Goal: Information Seeking & Learning: Learn about a topic

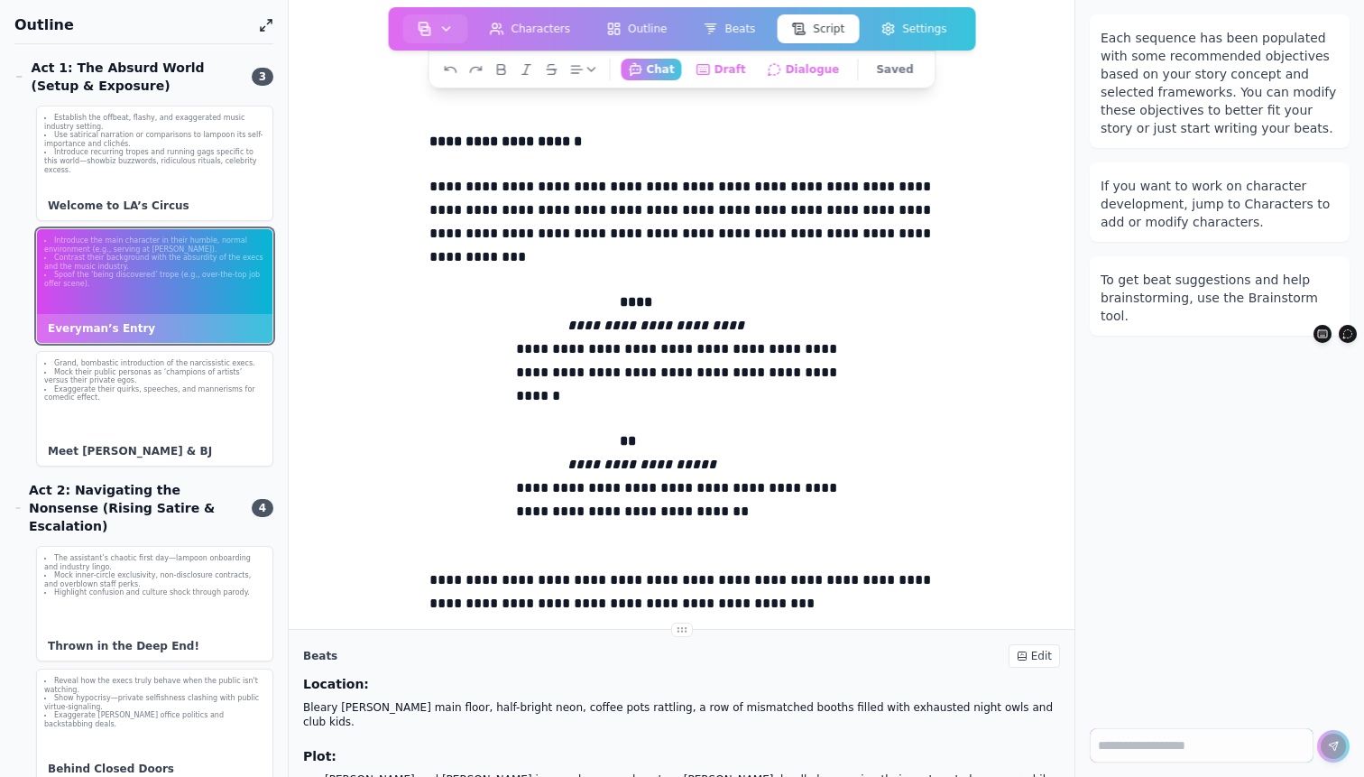
scroll to position [1080, 0]
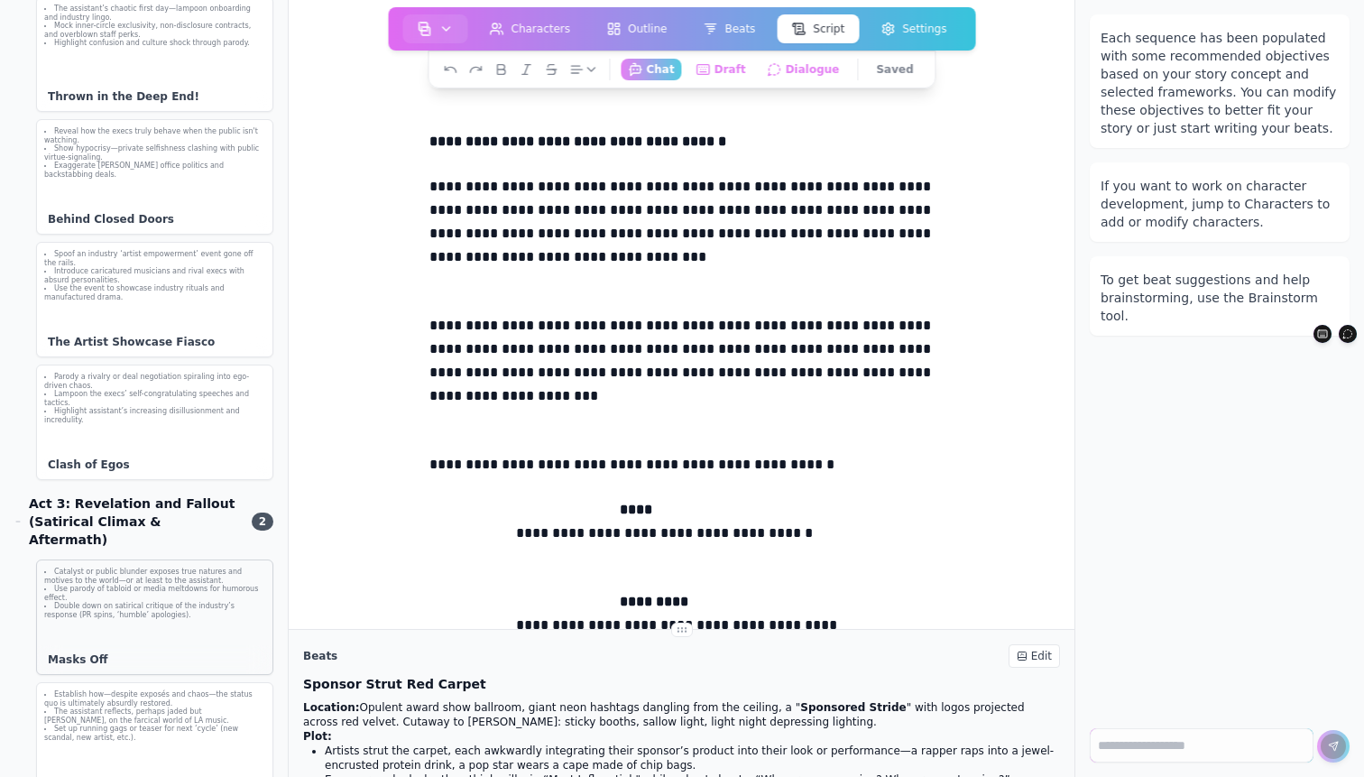
scroll to position [549, 0]
click at [134, 584] on div "Catalyst or public blunder exposes true natures and motives to the world—or at …" at bounding box center [155, 594] width 236 height 67
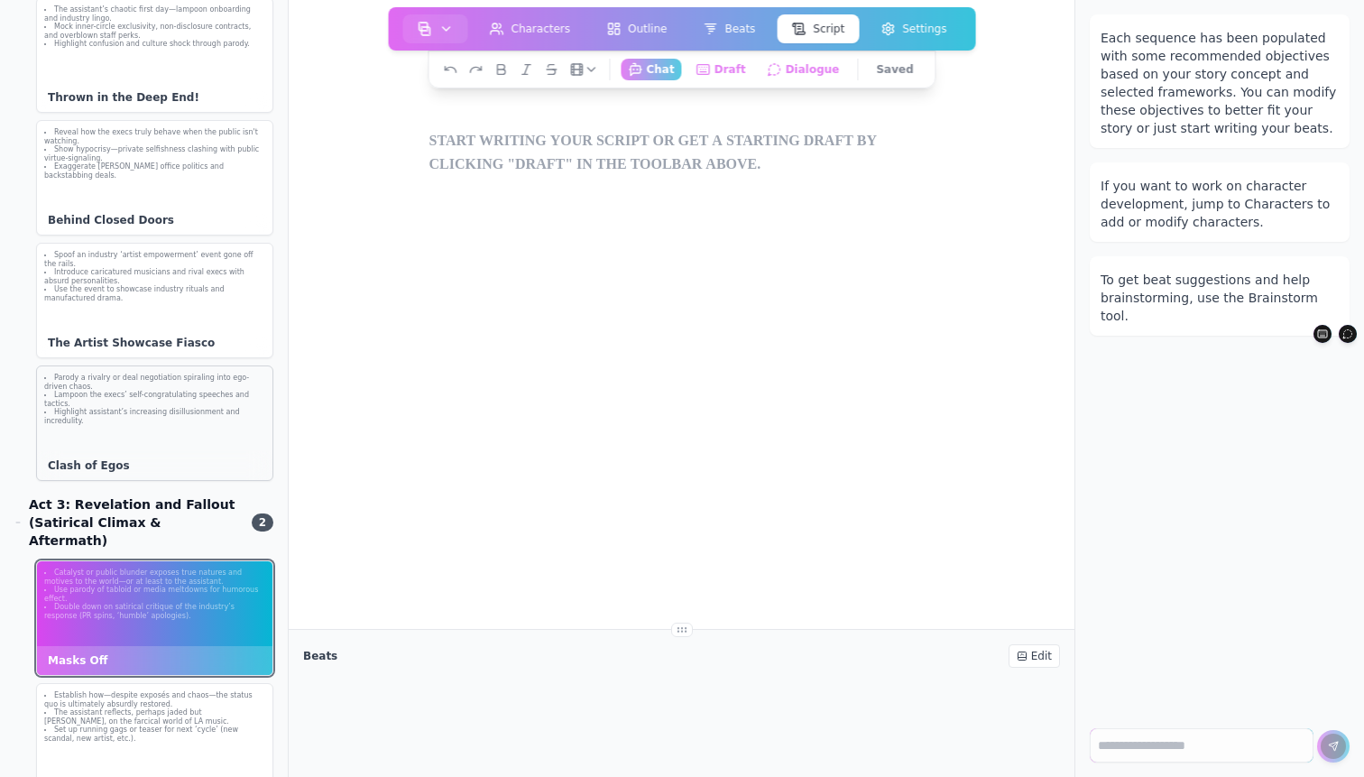
click at [134, 408] on li "Highlight assistant’s increasing disillusionment and incredulity." at bounding box center [154, 416] width 221 height 17
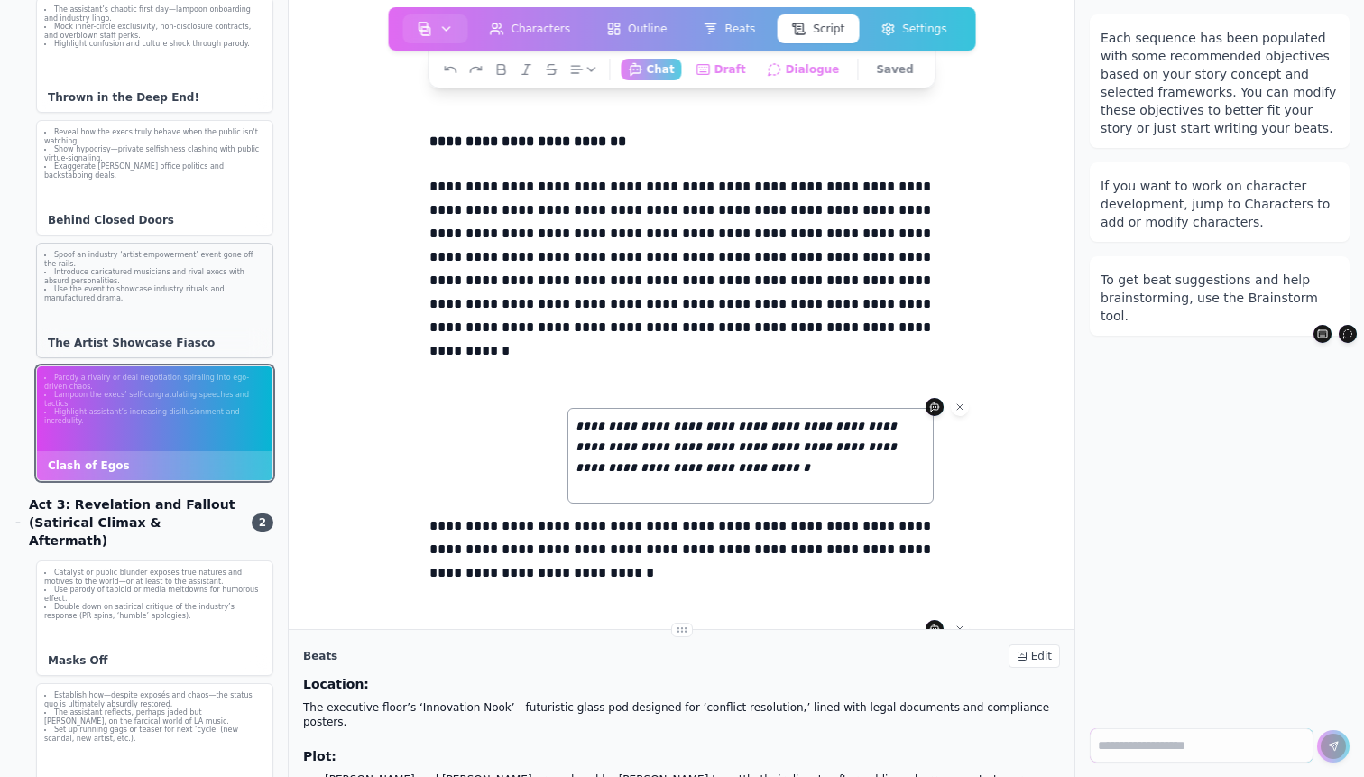
click at [133, 285] on li "Use the event to showcase industry rituals and manufactured drama." at bounding box center [154, 293] width 221 height 17
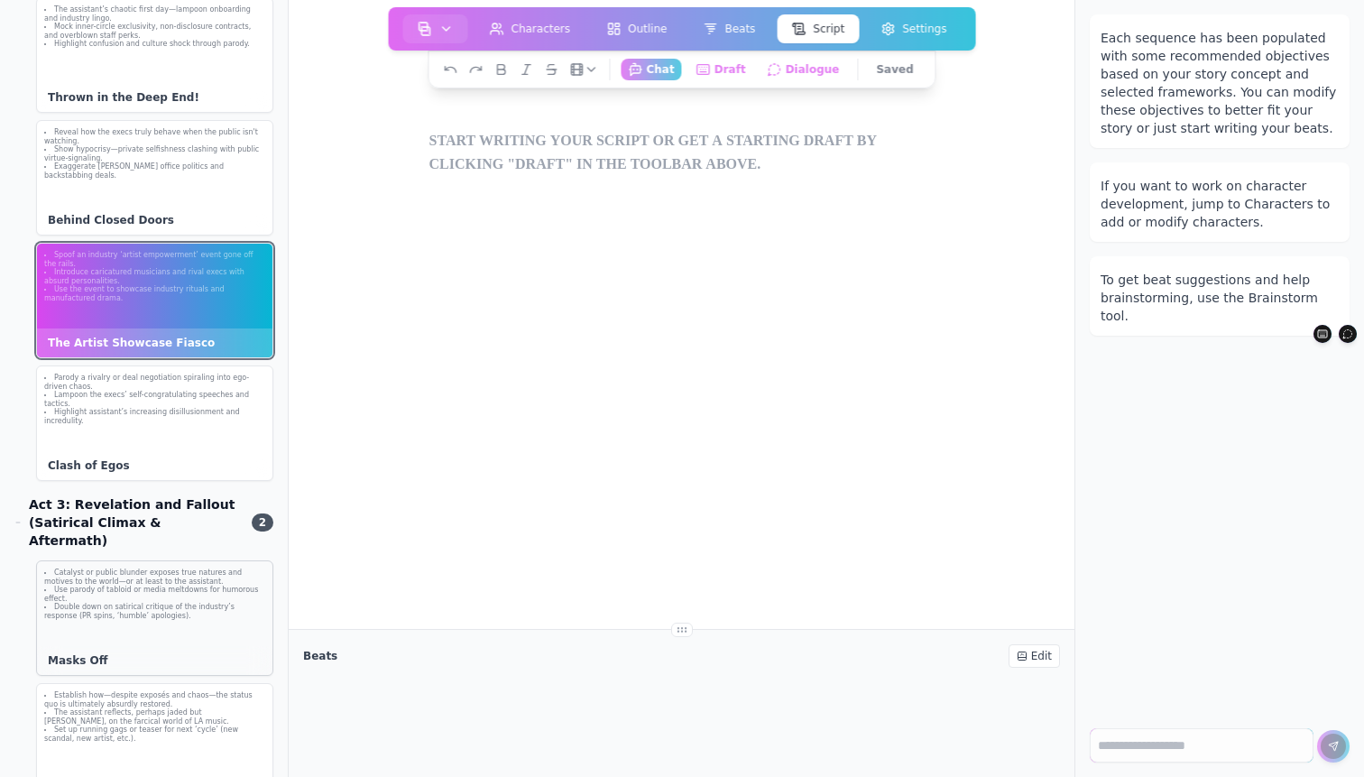
click at [157, 590] on div "Catalyst or public blunder exposes true natures and motives to the world—or at …" at bounding box center [154, 618] width 237 height 116
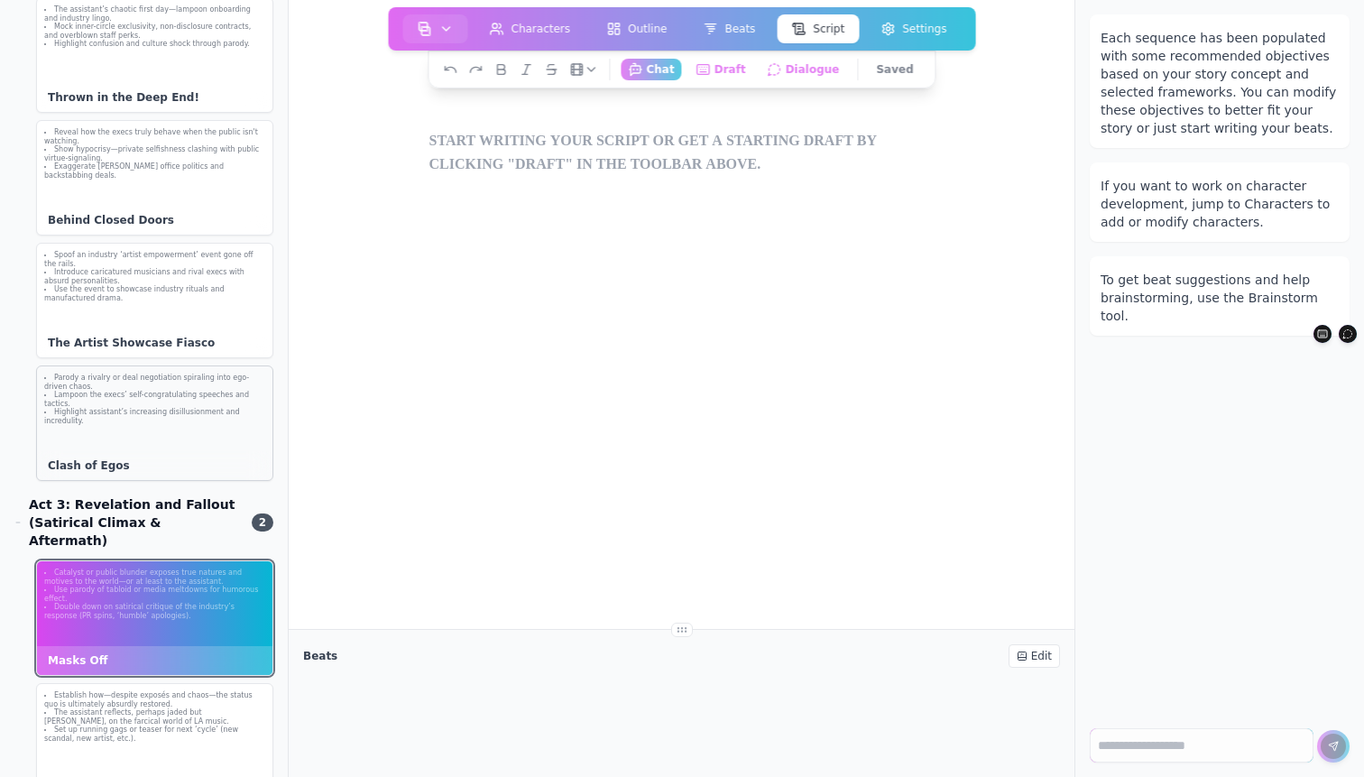
click at [129, 410] on div "Parody a rivalry or deal negotiation spiraling into ego-driven chaos. Lampoon t…" at bounding box center [155, 399] width 236 height 67
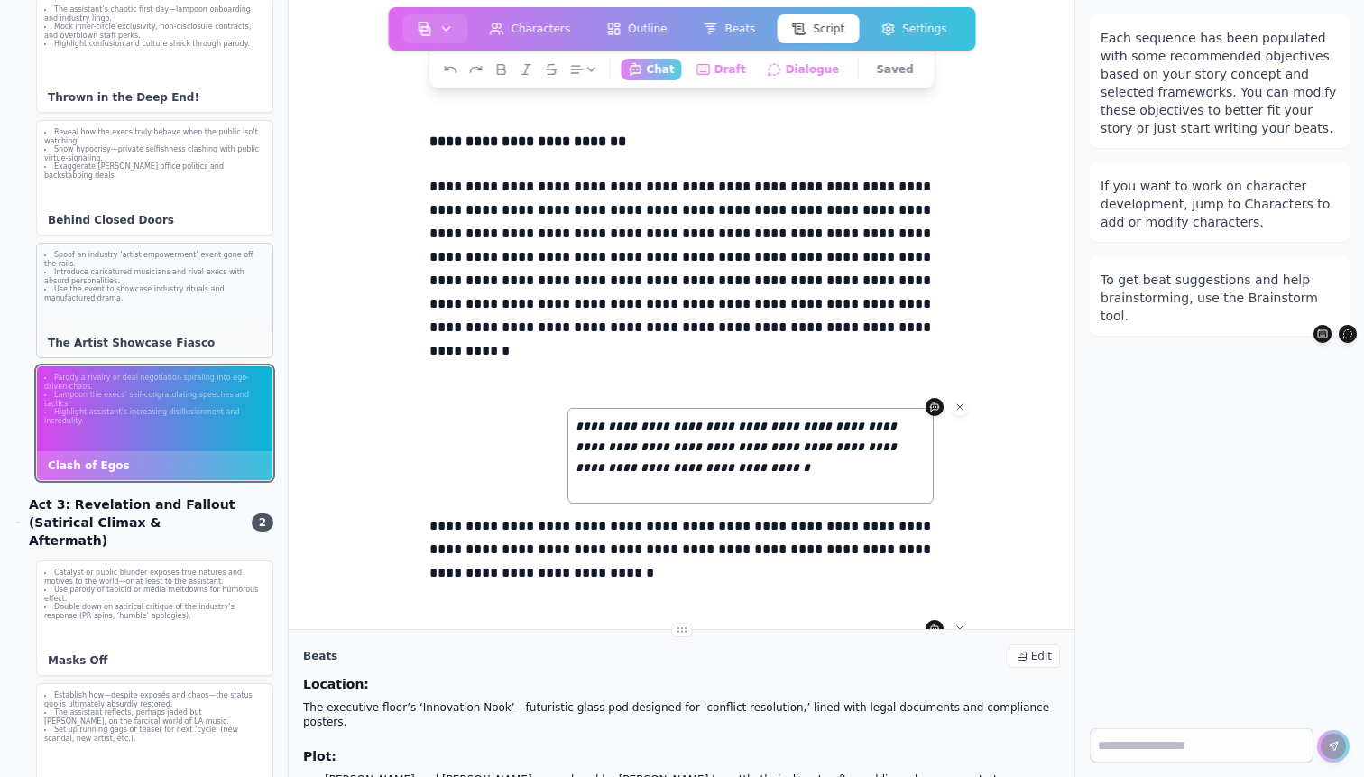
click at [129, 251] on li "Spoof an industry ‘artist empowerment’ event gone off the rails." at bounding box center [154, 259] width 221 height 17
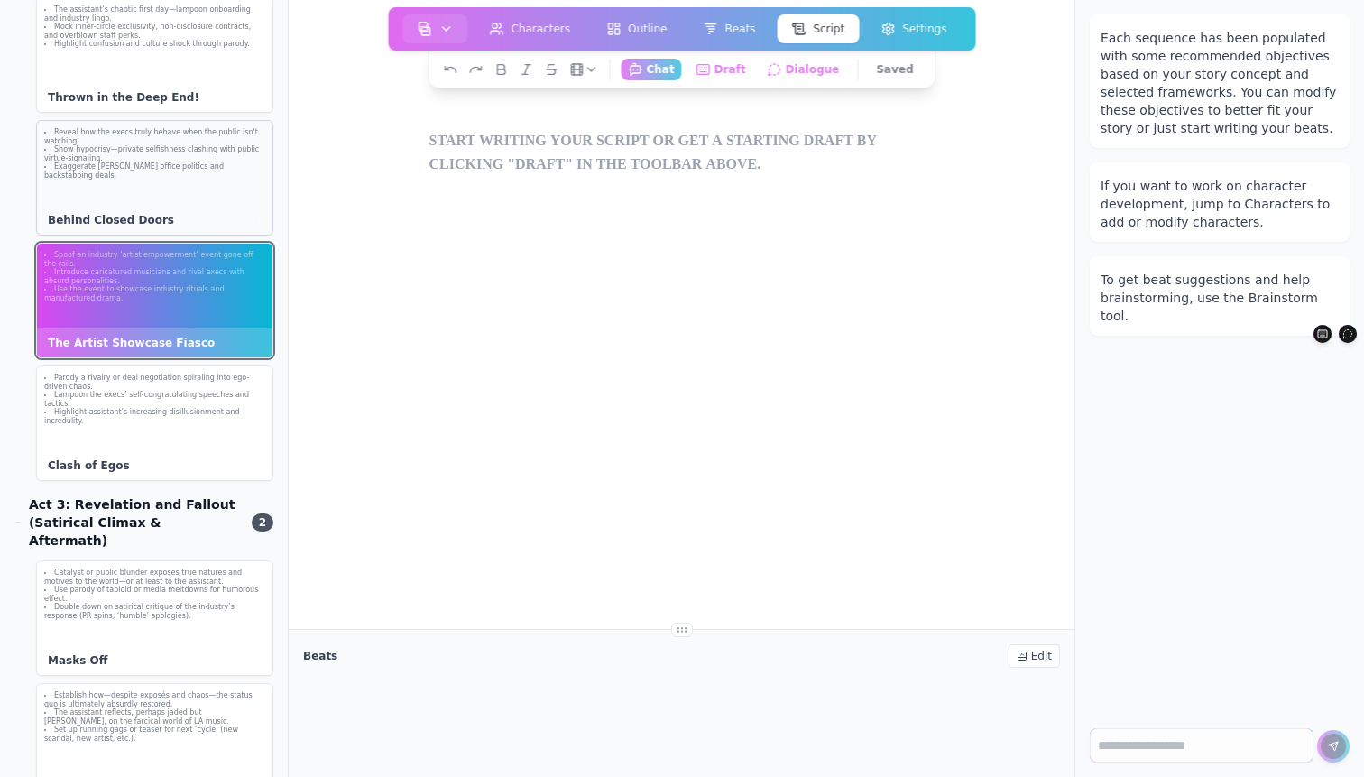
click at [129, 167] on div "Reveal how the execs truly behave when the public isn't watching. Show hypocris…" at bounding box center [154, 178] width 237 height 116
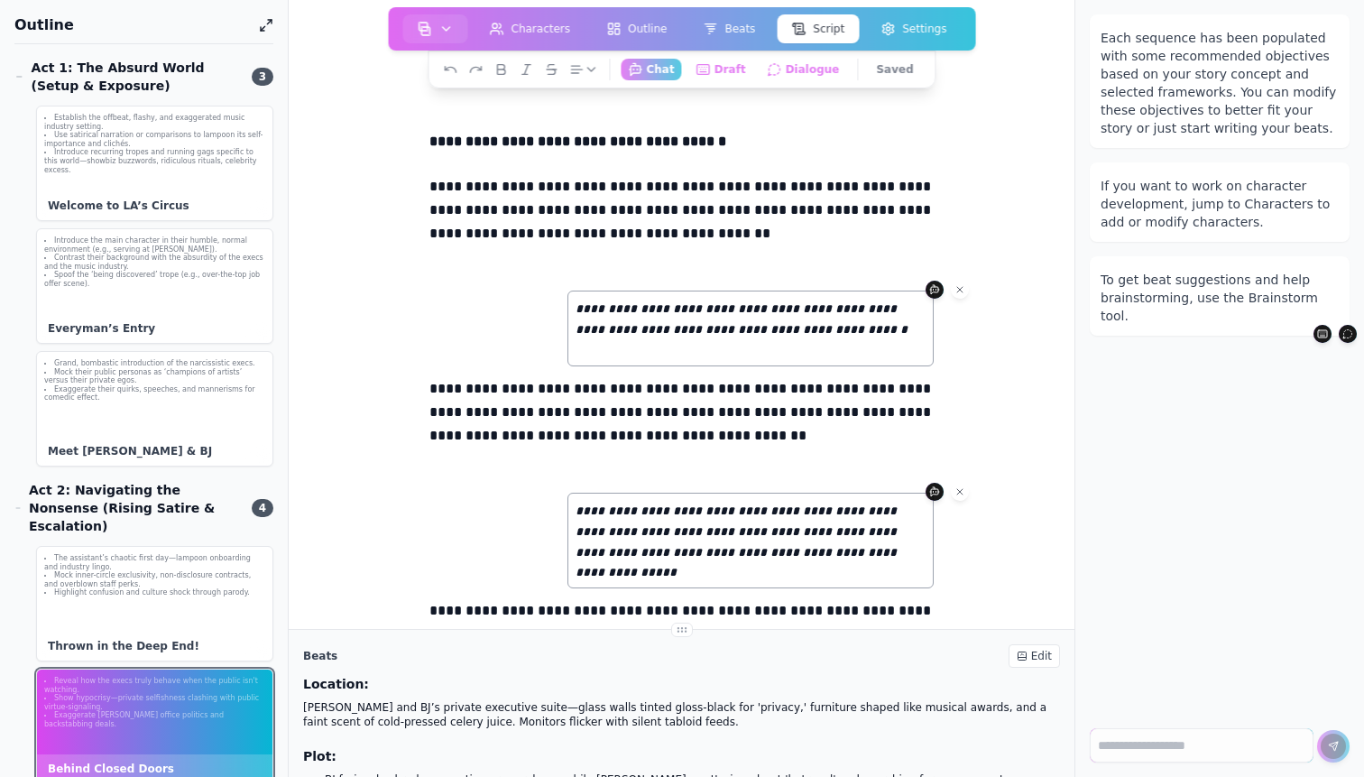
scroll to position [0, 0]
click at [143, 245] on li "Introduce the main character in their humble, normal environment (e.g., serving…" at bounding box center [154, 244] width 221 height 17
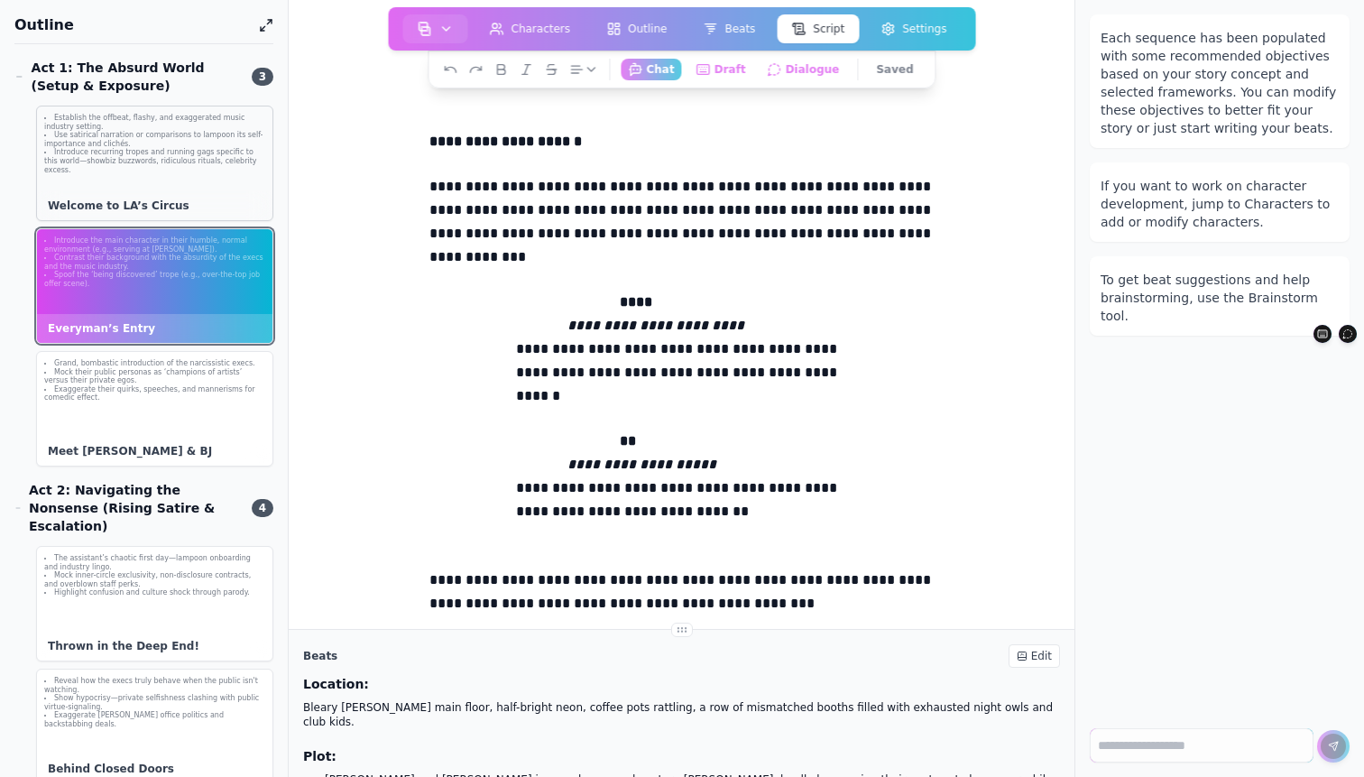
click at [138, 148] on li "Introduce recurring tropes and running gags specific to this world—showbiz buzz…" at bounding box center [154, 161] width 221 height 26
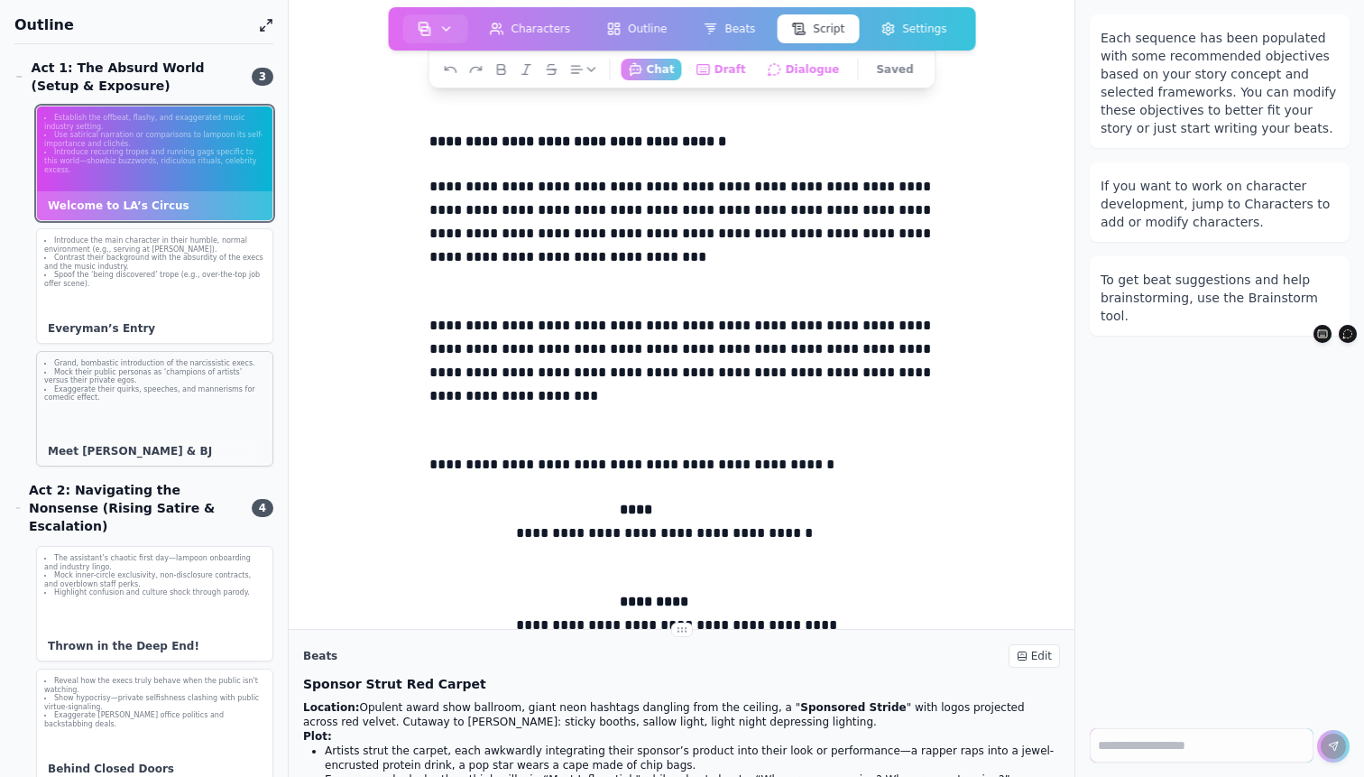
click at [184, 408] on div "Grand, bombastic introduction of the narcissistic execs. Mock their public pers…" at bounding box center [155, 381] width 236 height 58
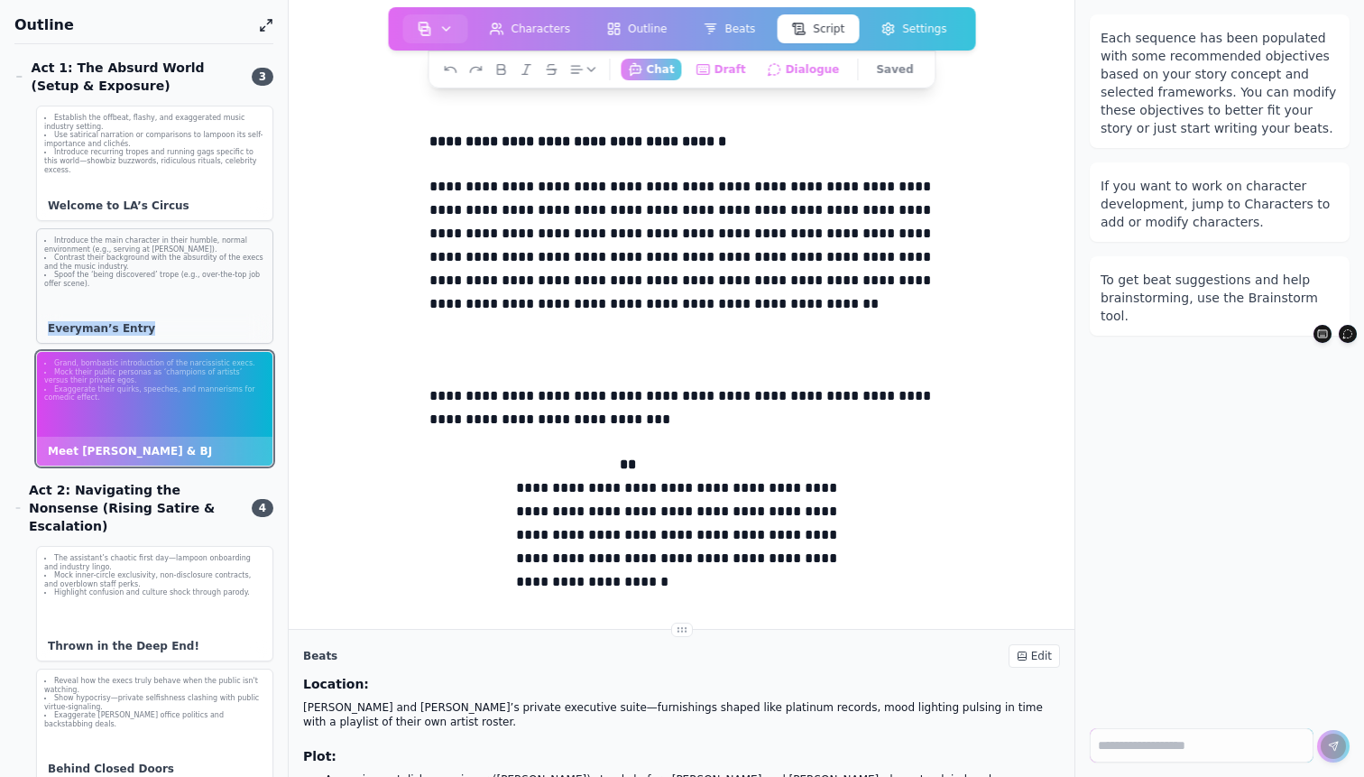
click at [173, 319] on div "Everyman’s Entry" at bounding box center [155, 328] width 236 height 29
